Goal: Task Accomplishment & Management: Use online tool/utility

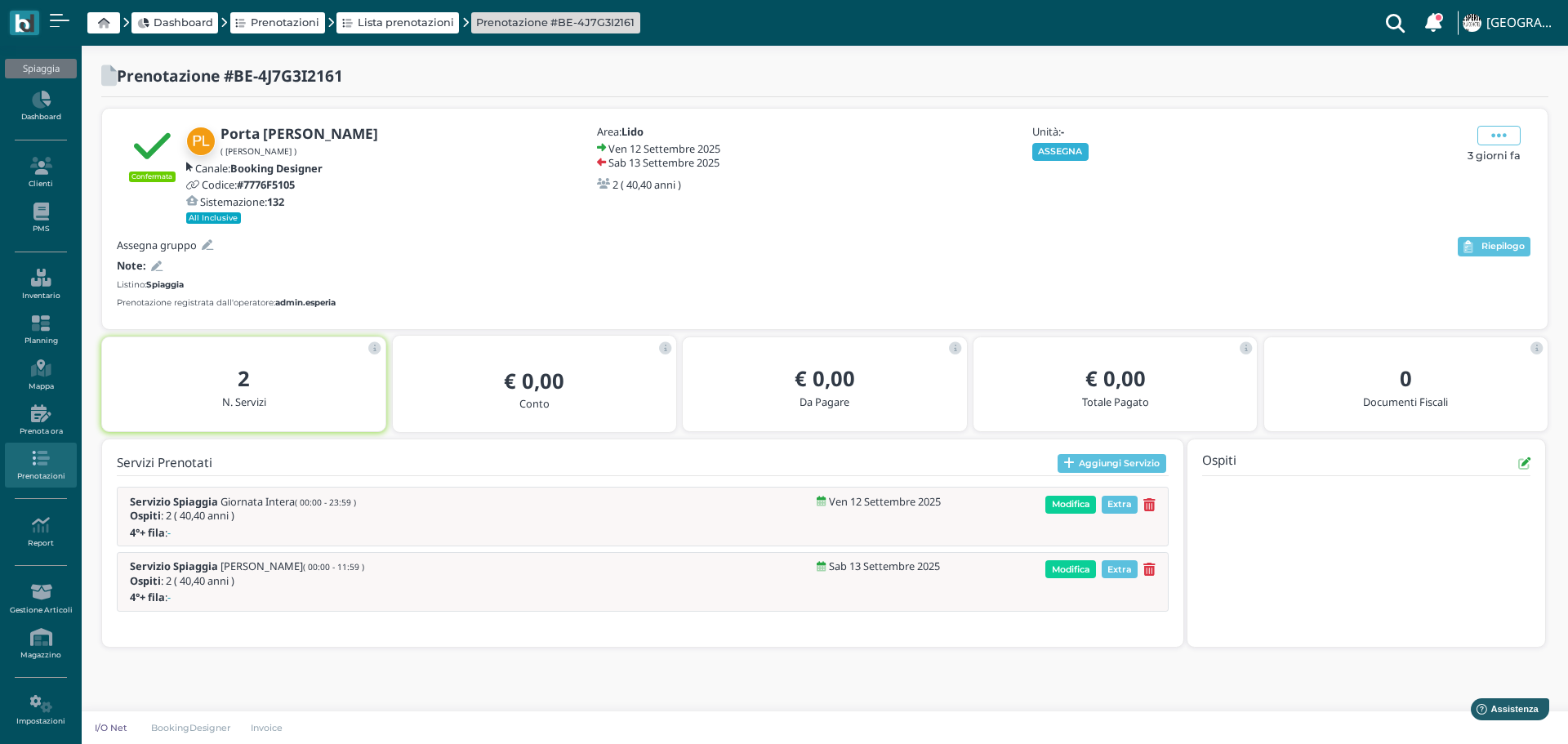
click at [1069, 153] on button "ASSEGNA" at bounding box center [1060, 152] width 57 height 18
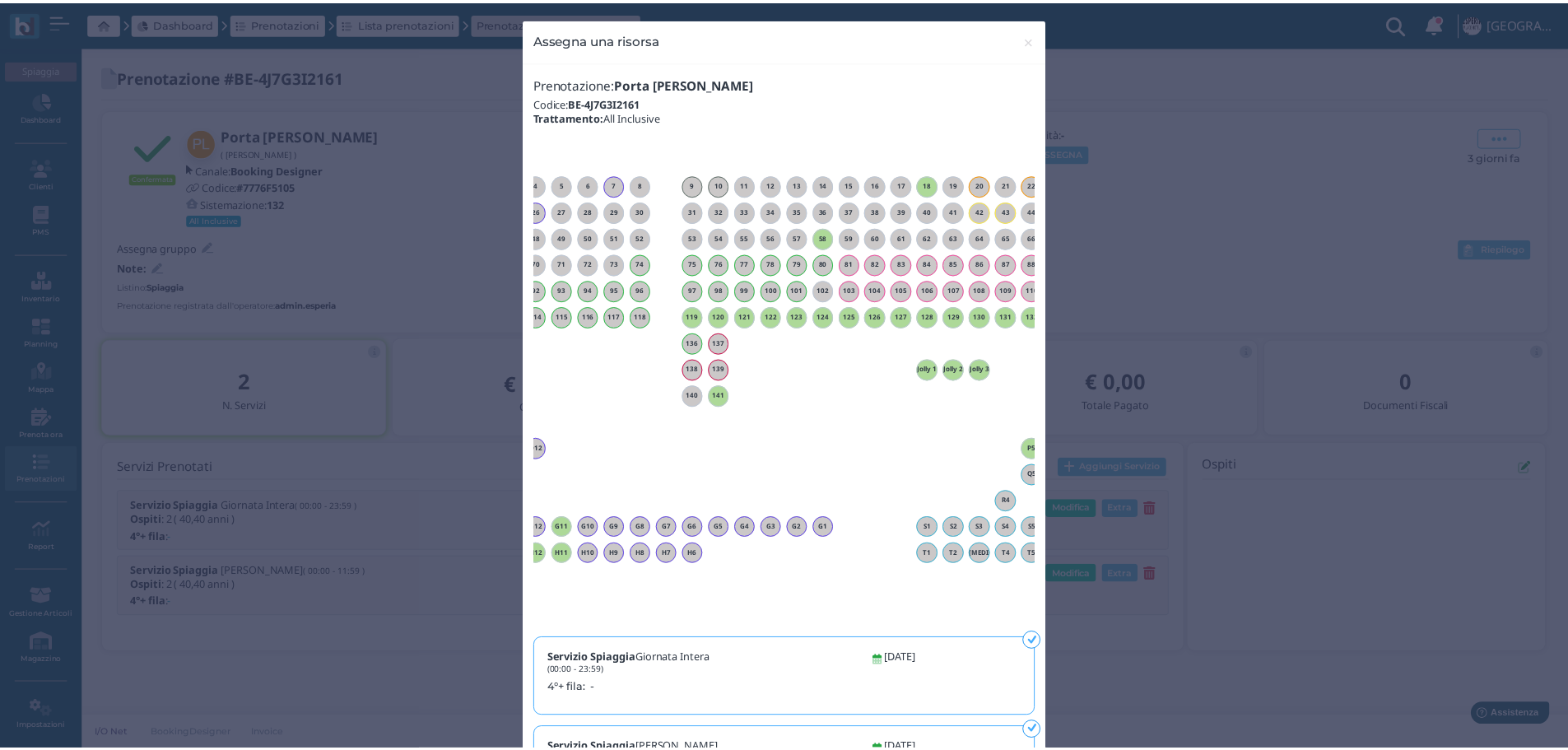
scroll to position [0, 149]
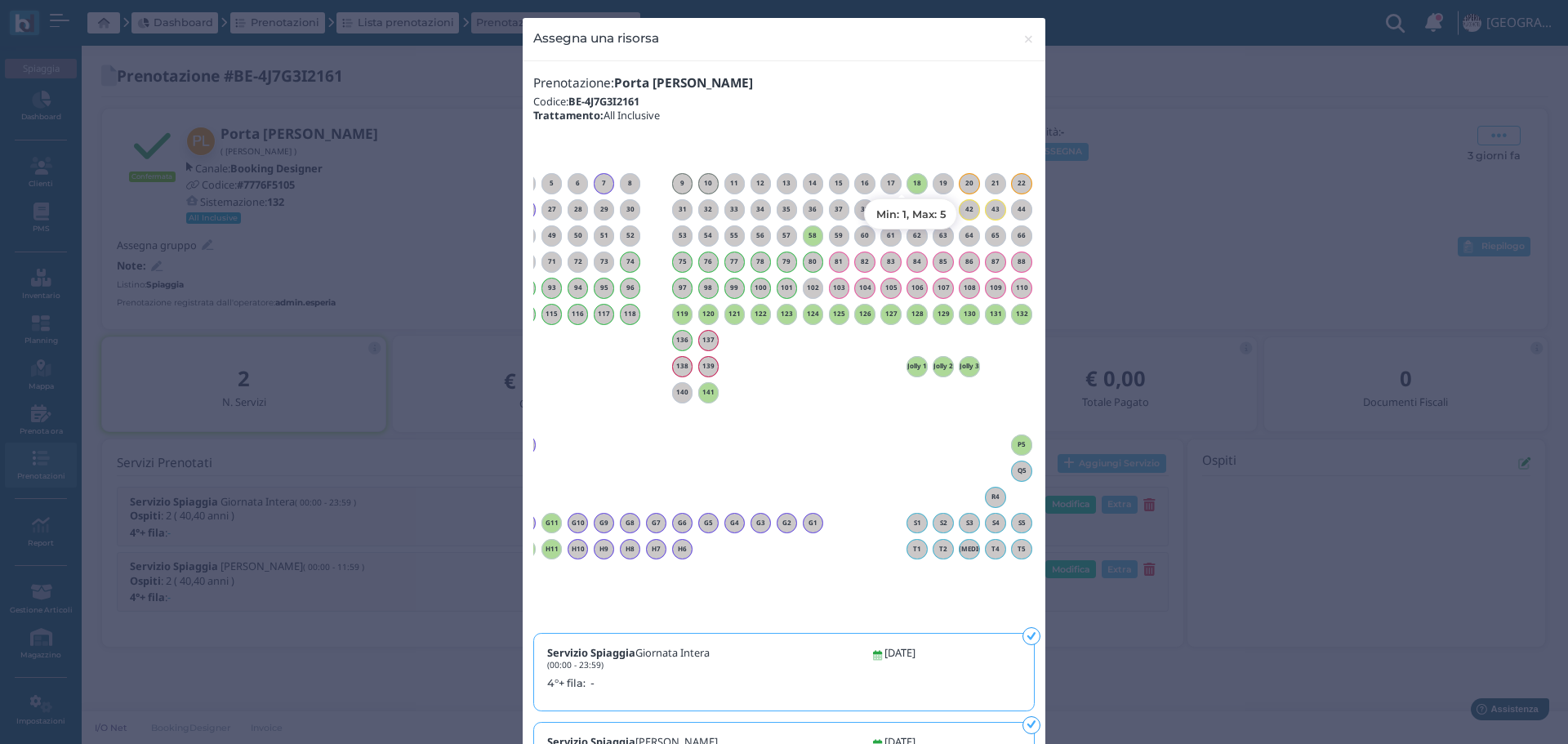
click at [911, 188] on div "18" at bounding box center [917, 183] width 21 height 21
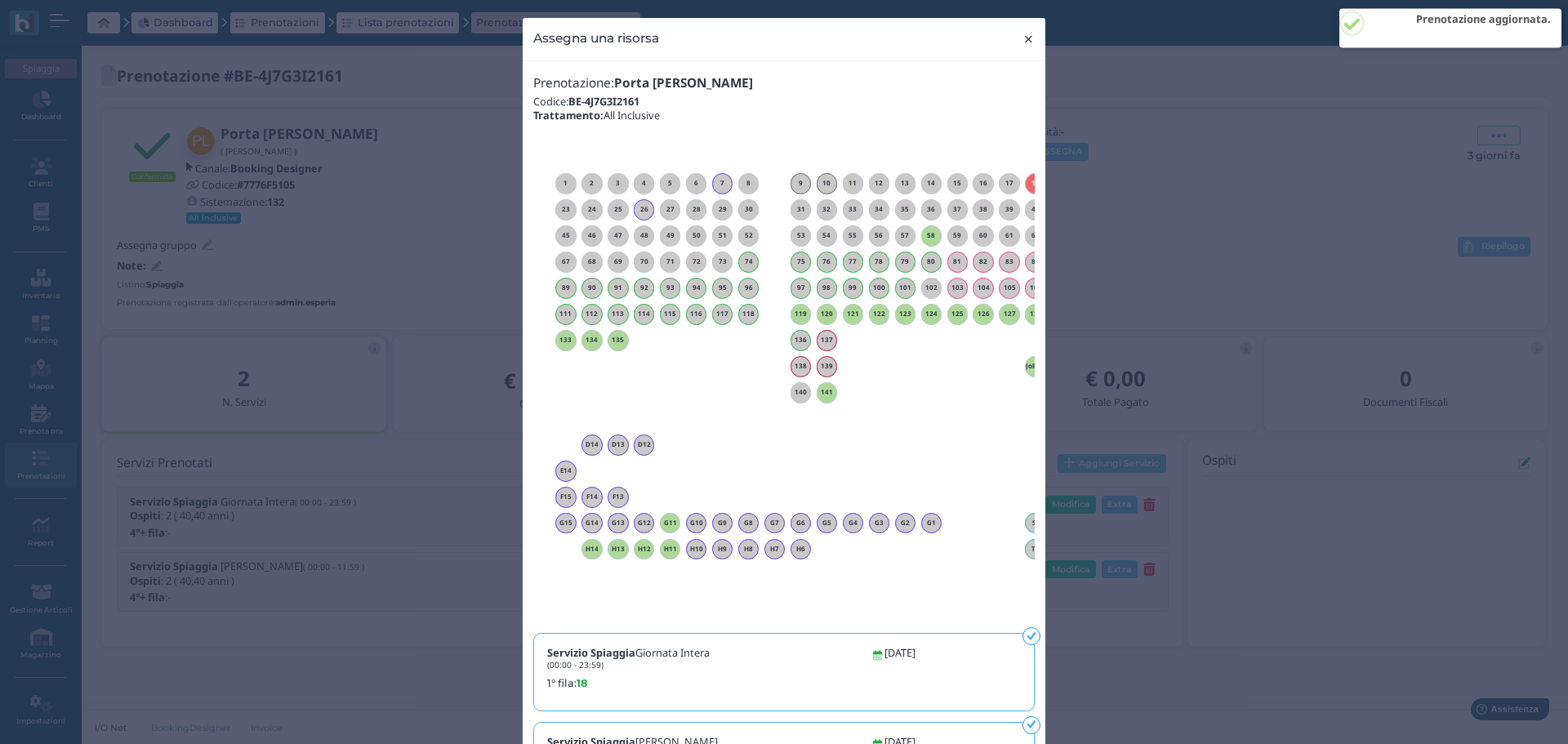
click at [1024, 40] on span "×" at bounding box center [1029, 39] width 12 height 21
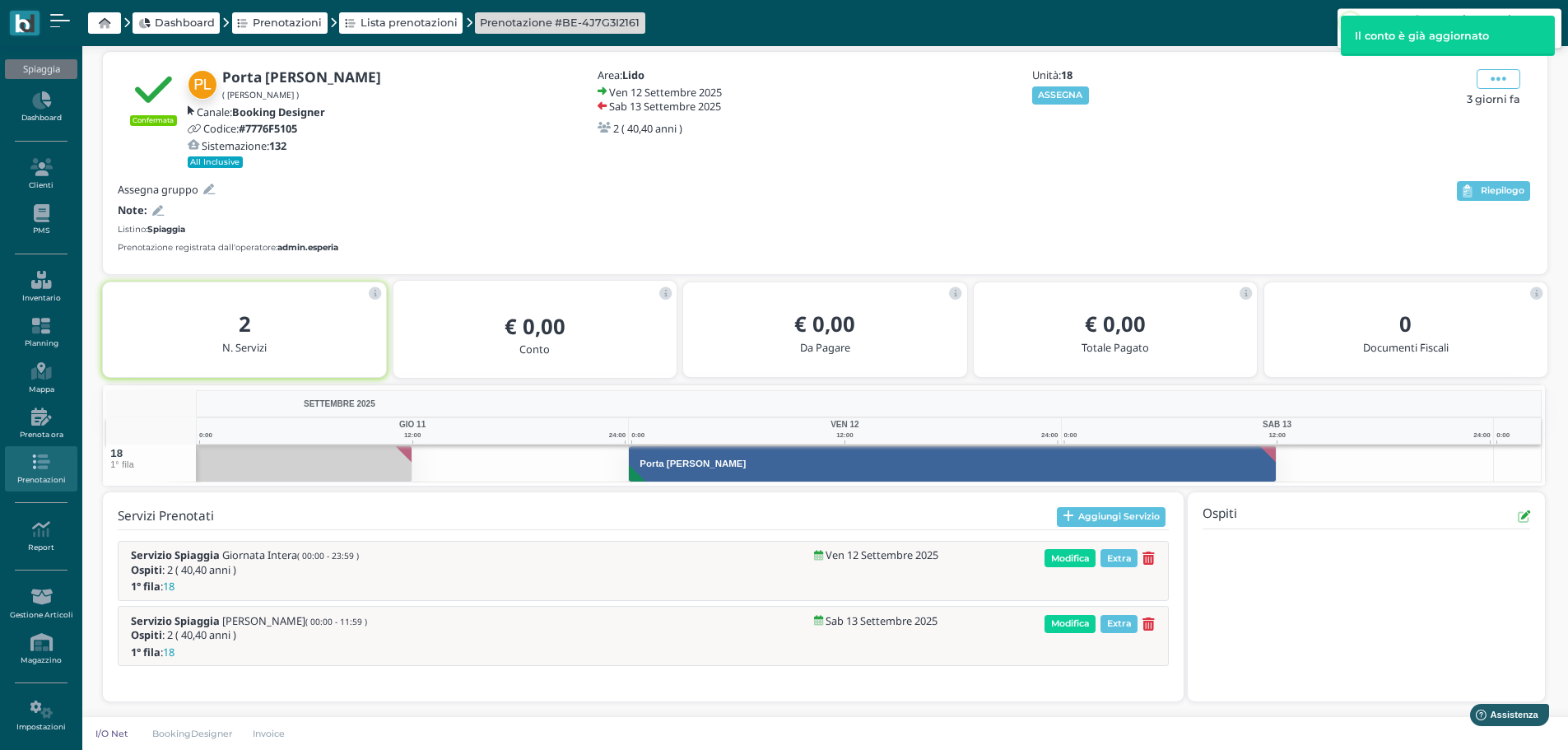
scroll to position [58, 0]
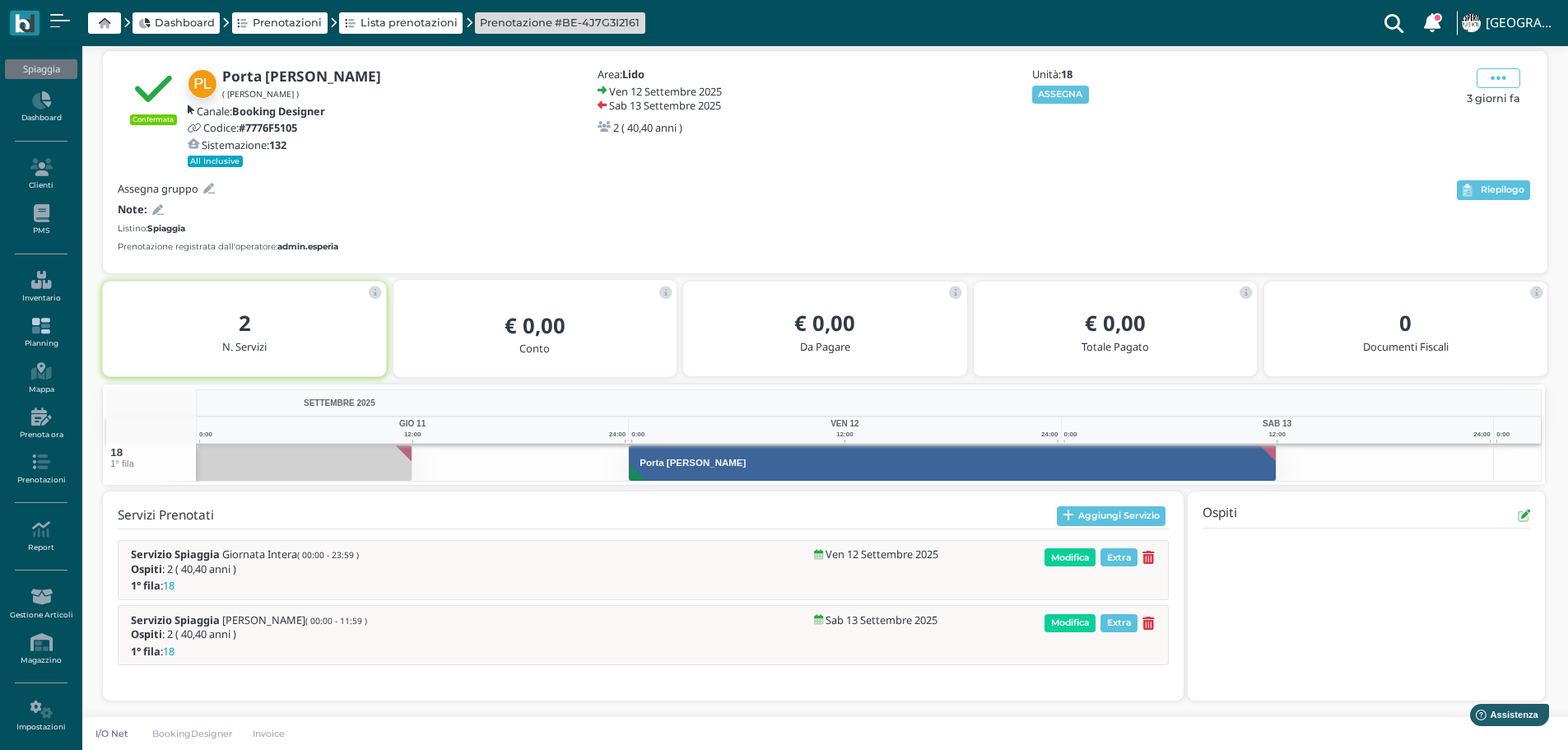
click at [40, 319] on icon at bounding box center [41, 326] width 72 height 18
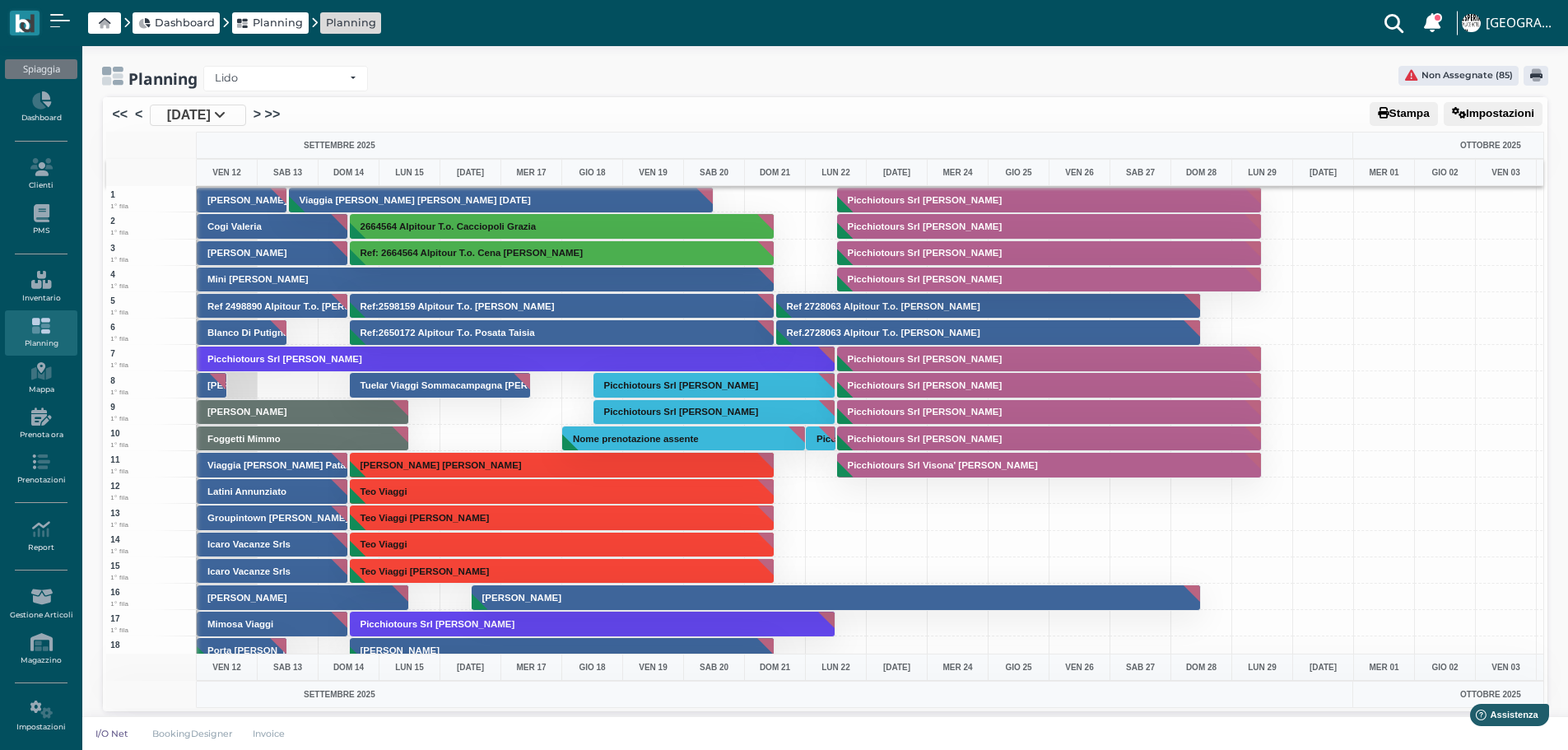
scroll to position [165, 0]
